Goal: Consume media (video, audio)

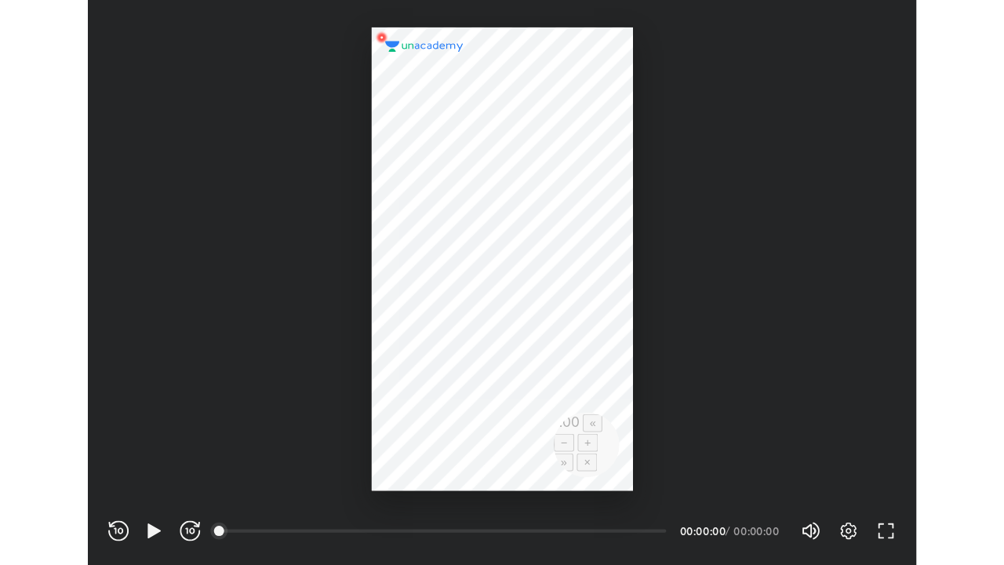
scroll to position [520, 763]
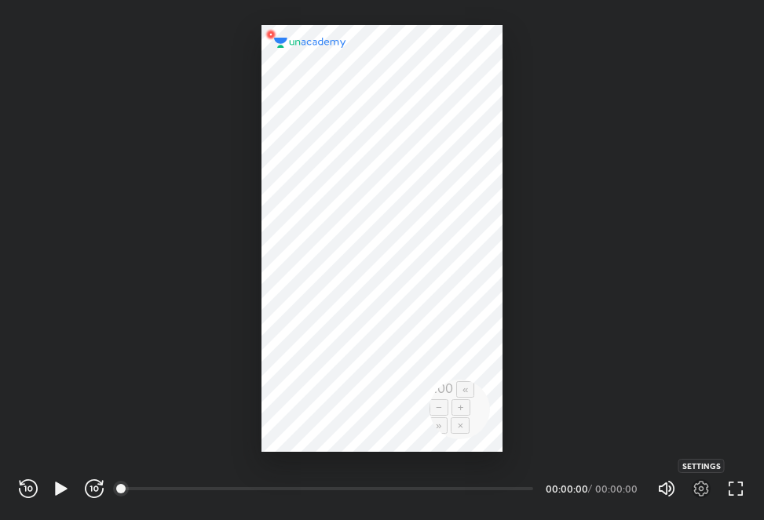
click at [695, 489] on icon "button" at bounding box center [701, 489] width 15 height 16
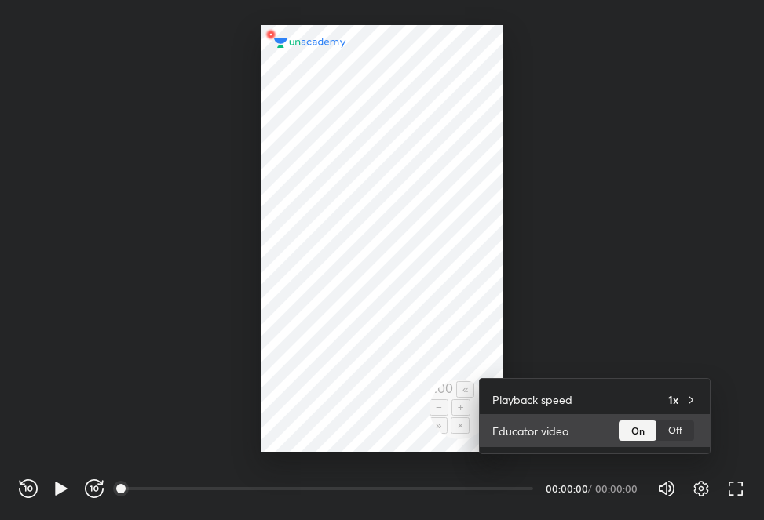
click at [688, 434] on div "Off" at bounding box center [675, 431] width 38 height 20
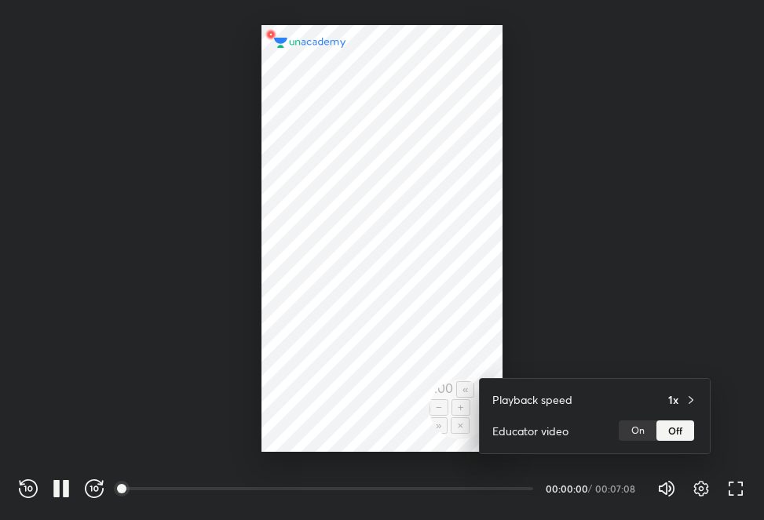
click at [738, 408] on div at bounding box center [382, 260] width 764 height 520
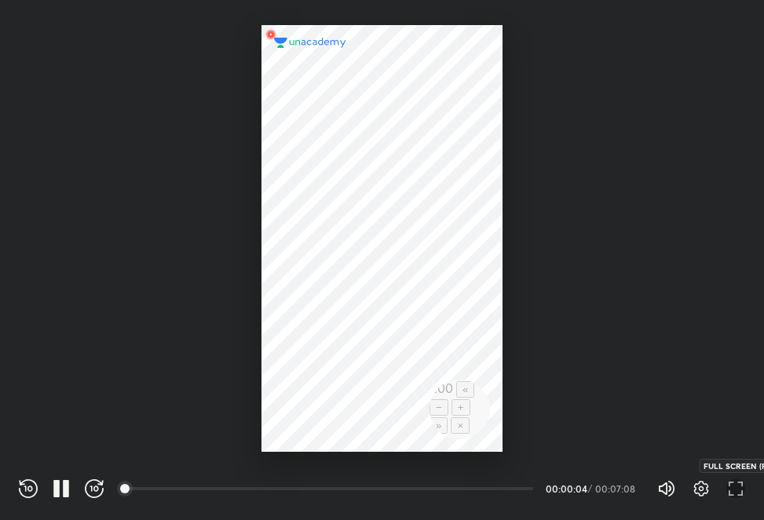
click at [733, 488] on icon "button" at bounding box center [735, 488] width 19 height 19
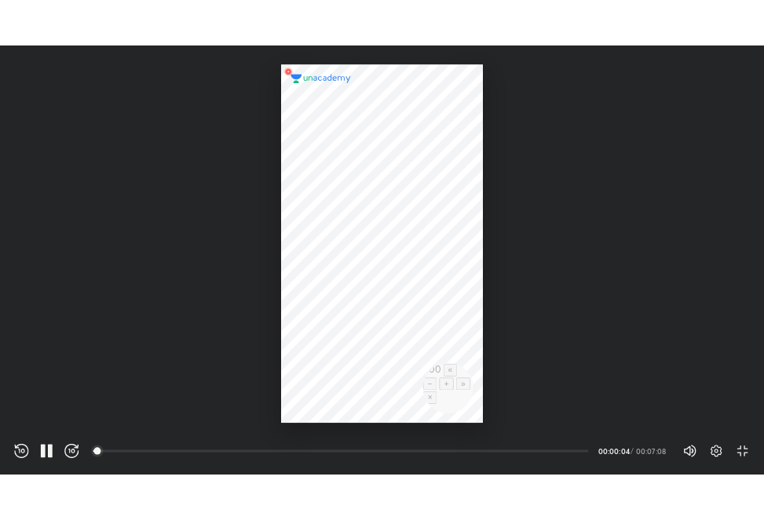
scroll to position [565, 1004]
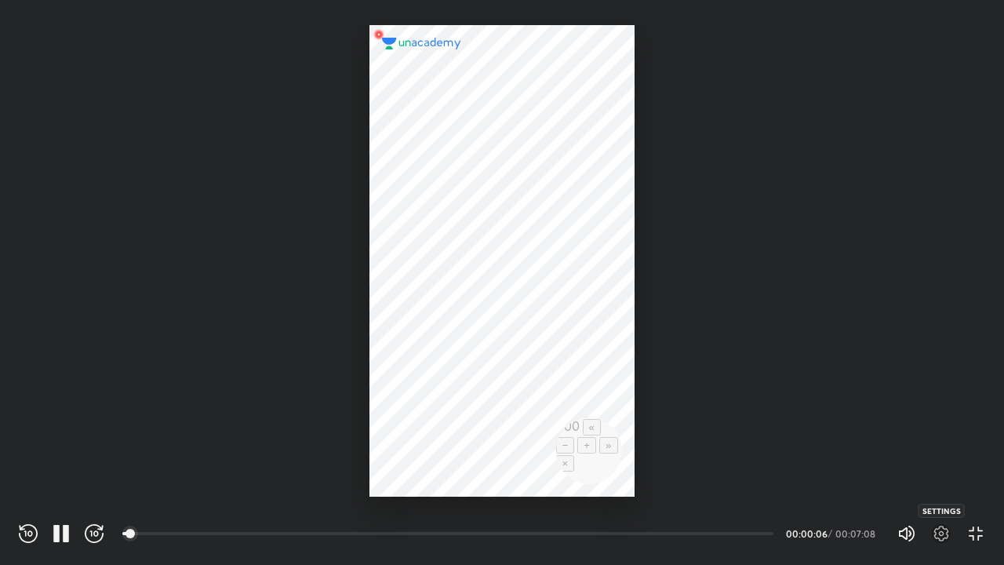
click at [763, 519] on icon "button" at bounding box center [942, 534] width 15 height 16
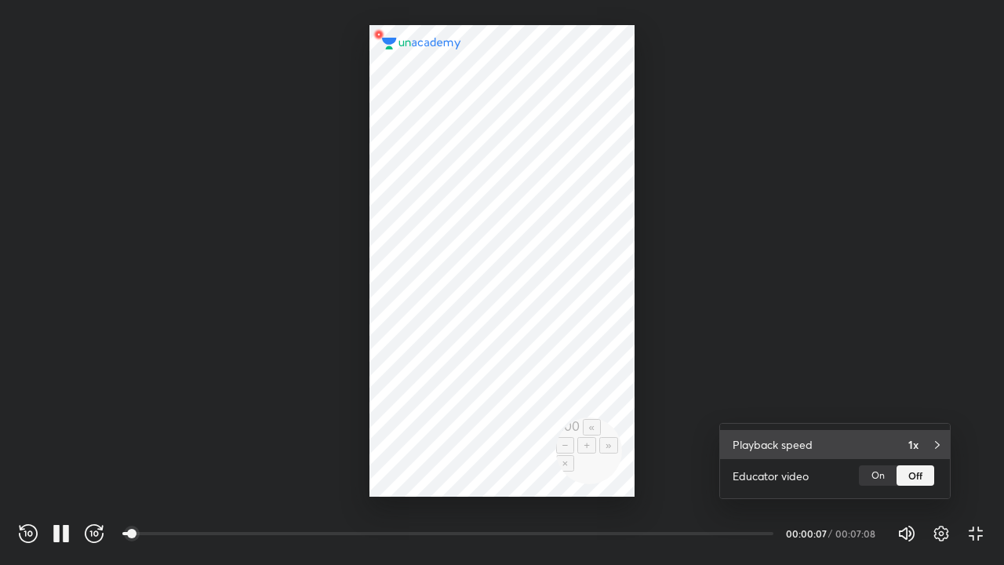
click at [763, 450] on div "Playback speed 1x" at bounding box center [835, 444] width 230 height 29
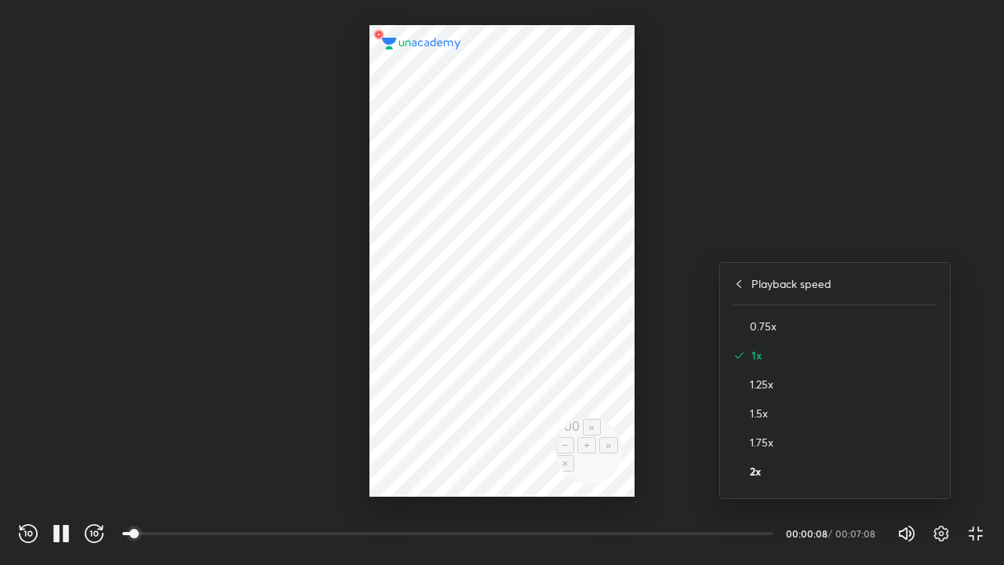
click at [759, 472] on h4 "2x" at bounding box center [844, 471] width 188 height 16
click at [756, 348] on div at bounding box center [502, 282] width 1004 height 565
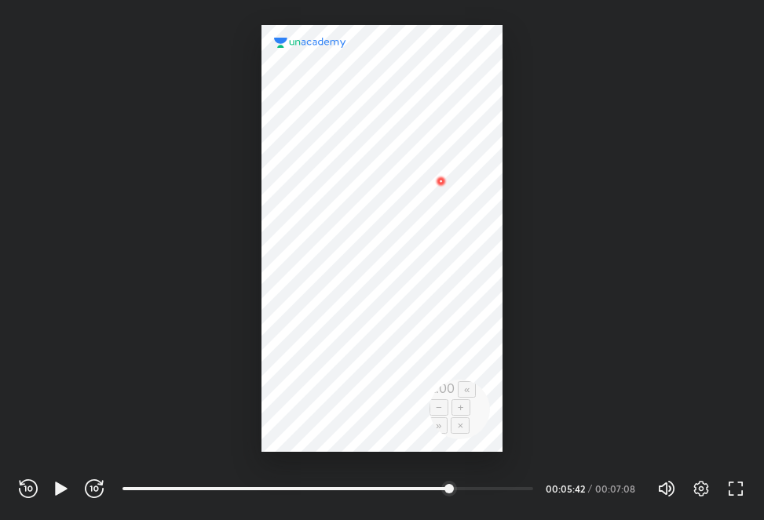
scroll to position [520, 763]
